Goal: Find specific page/section: Find specific page/section

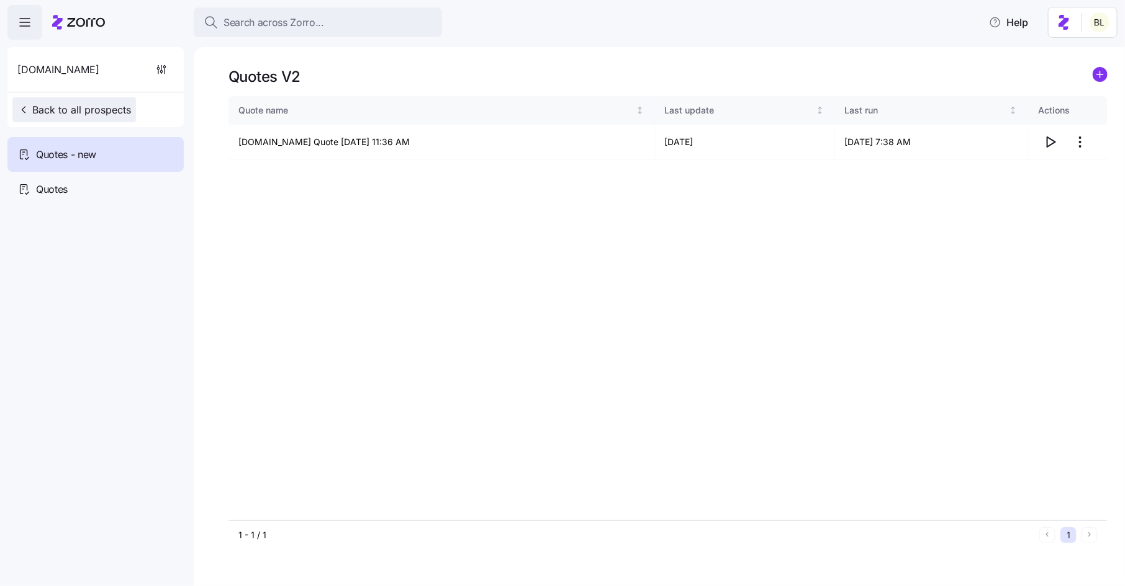
click at [120, 113] on span "Back to all prospects" at bounding box center [74, 109] width 114 height 15
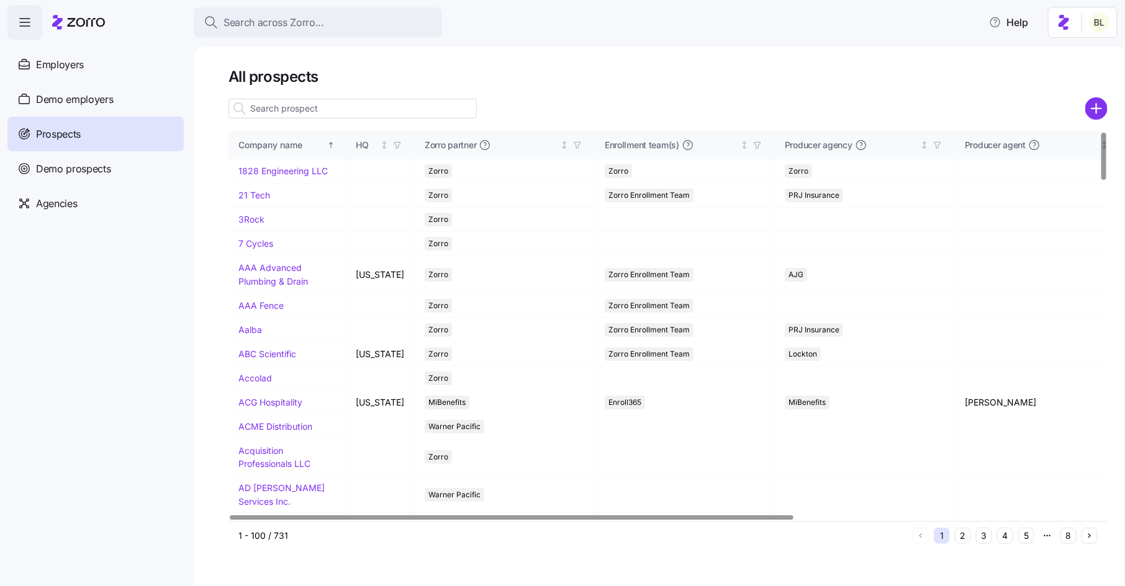
click at [348, 115] on input at bounding box center [352, 109] width 248 height 20
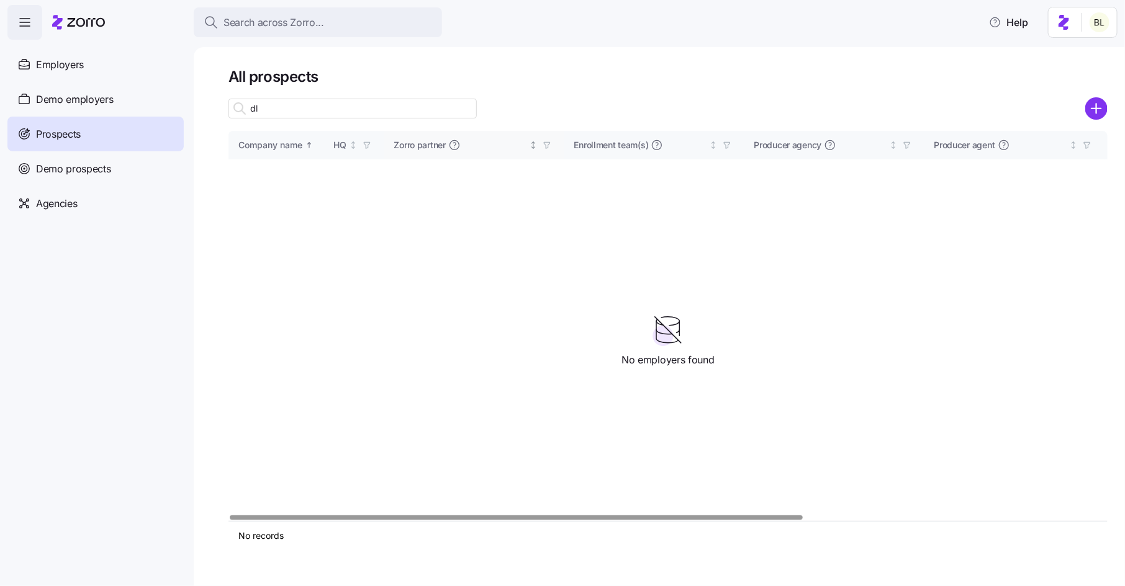
type input "d"
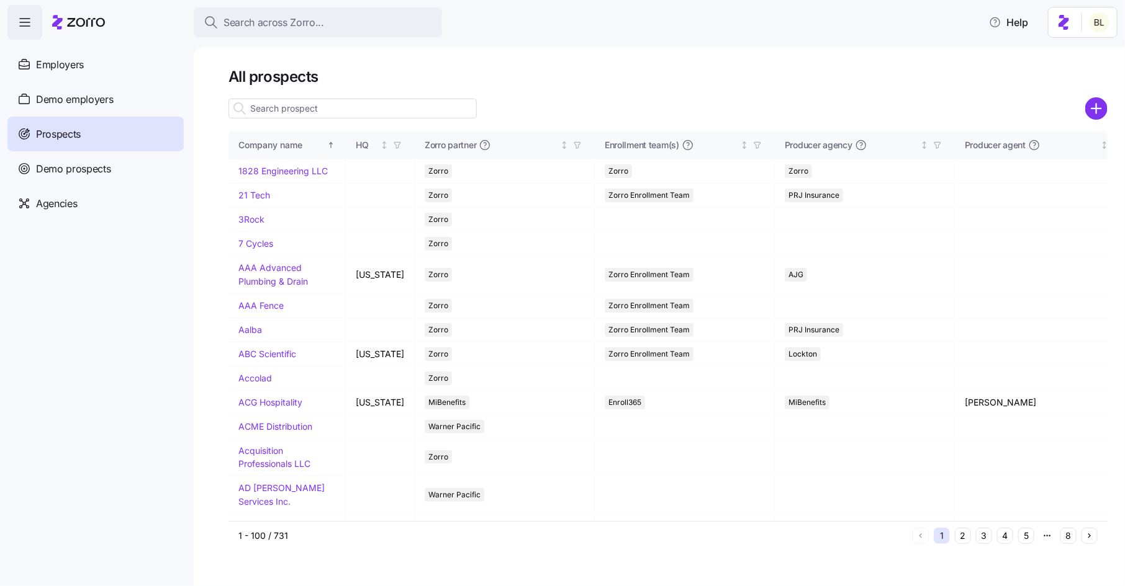
click at [347, 98] on div at bounding box center [352, 108] width 248 height 25
click at [333, 114] on input at bounding box center [352, 109] width 248 height 20
type input "dlc"
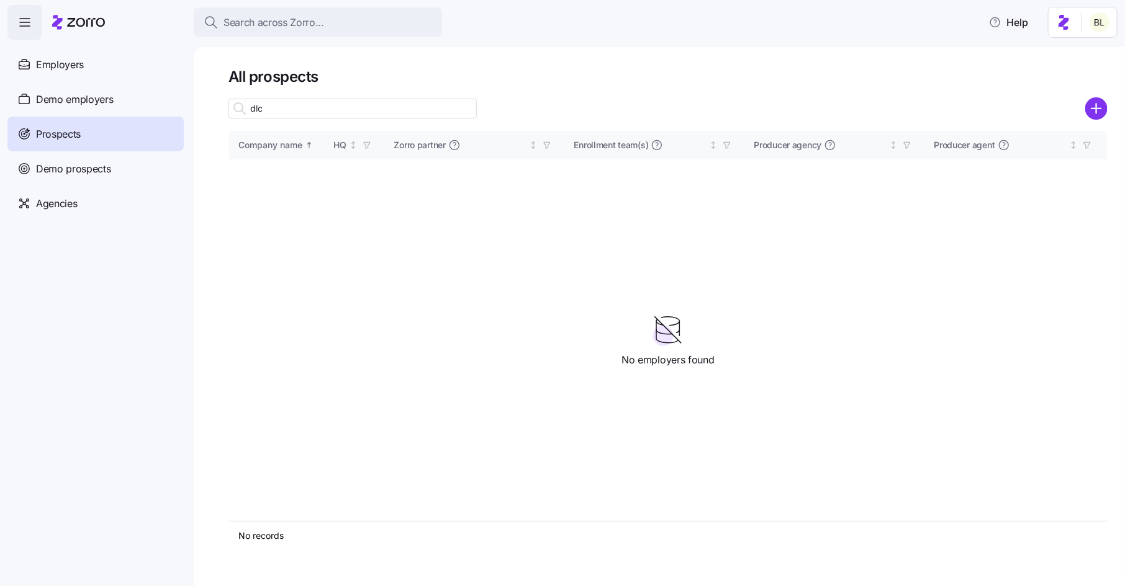
drag, startPoint x: 269, startPoint y: 110, endPoint x: 223, endPoint y: 108, distance: 46.6
click at [223, 108] on div "All prospects dlc Company name HQ Zorro partner Enrollment team(s) Producer age…" at bounding box center [659, 316] width 931 height 539
